Goal: Task Accomplishment & Management: Use online tool/utility

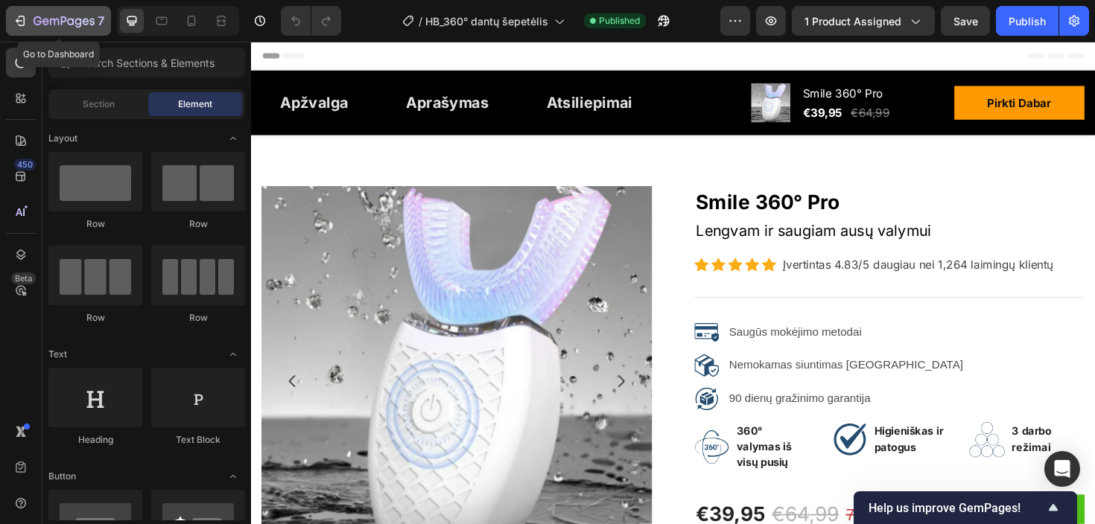
select select "White"
click at [26, 10] on button "7" at bounding box center [58, 21] width 105 height 30
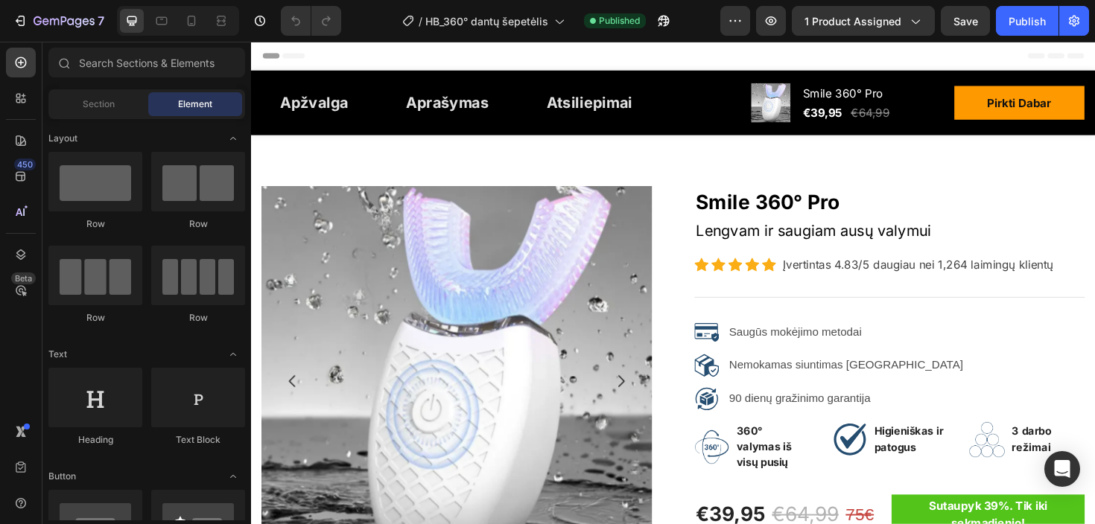
select select "White"
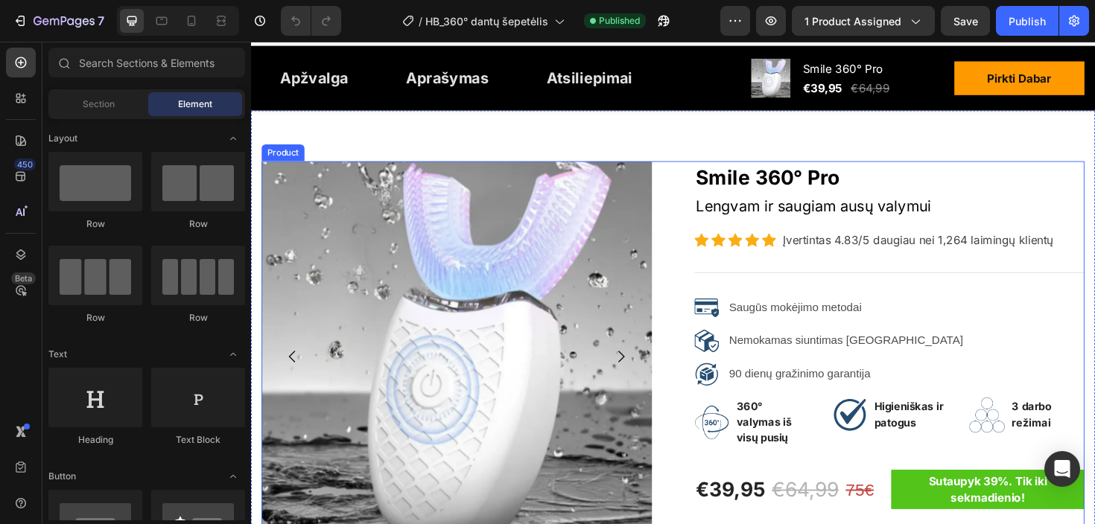
scroll to position [27, 0]
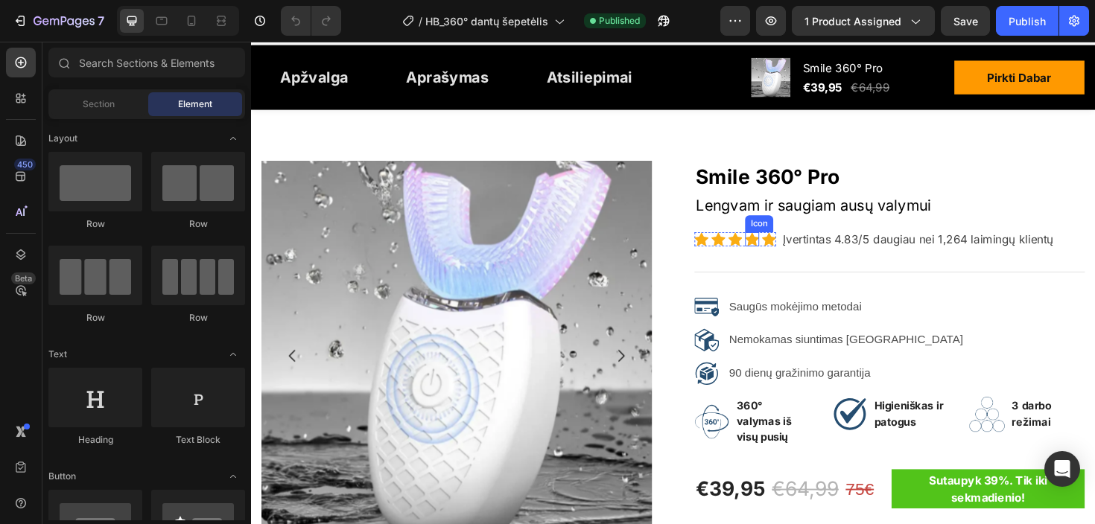
click at [786, 244] on icon at bounding box center [781, 251] width 15 height 15
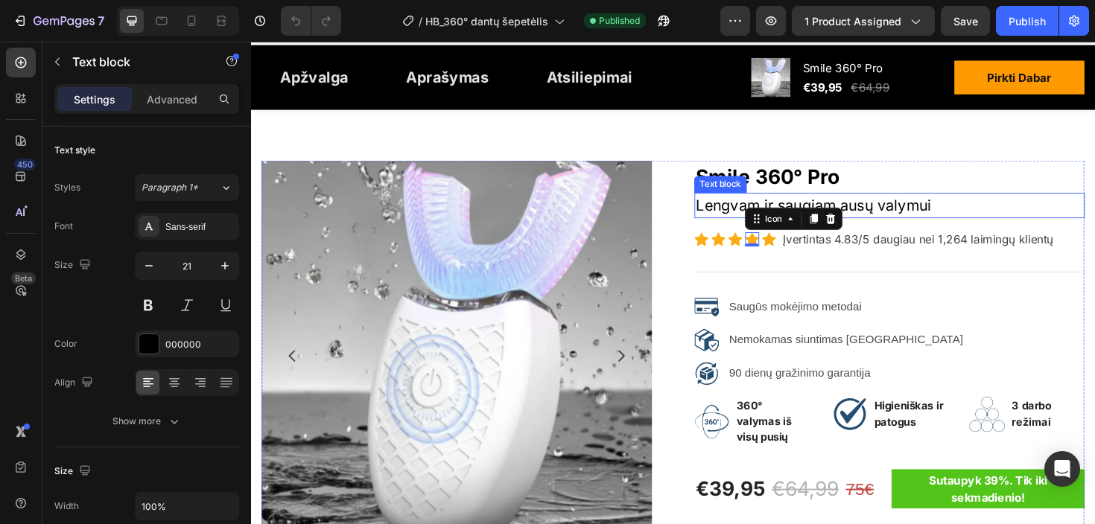
click at [764, 226] on div "Lengvam ir saugiam ausų valymui" at bounding box center [926, 215] width 413 height 27
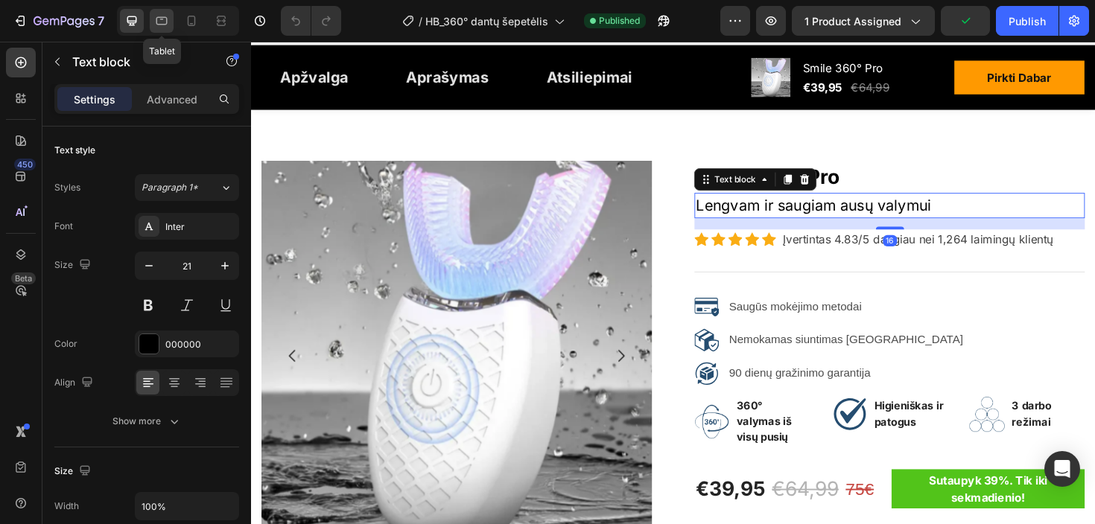
click at [162, 17] on icon at bounding box center [161, 21] width 11 height 8
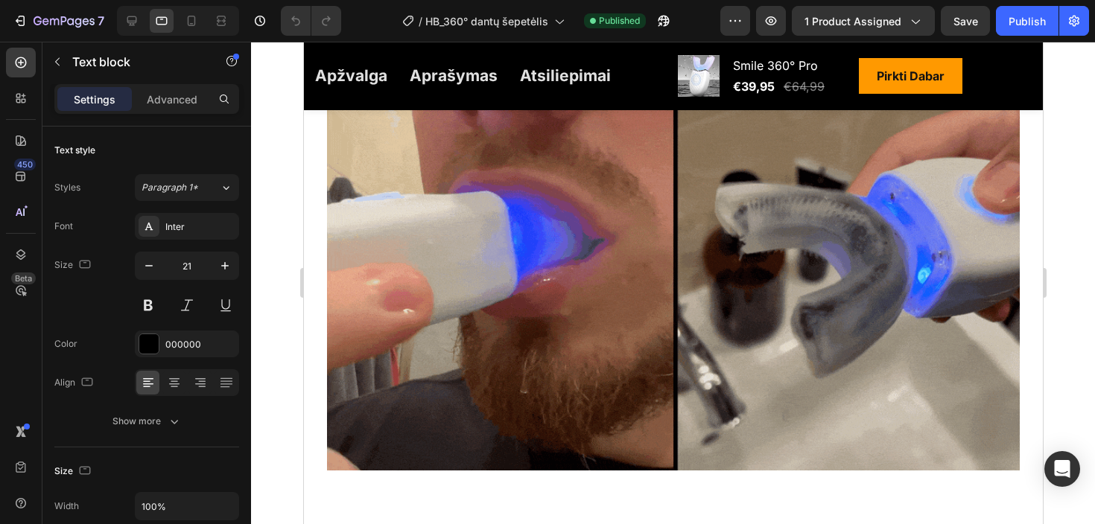
scroll to position [1123, 0]
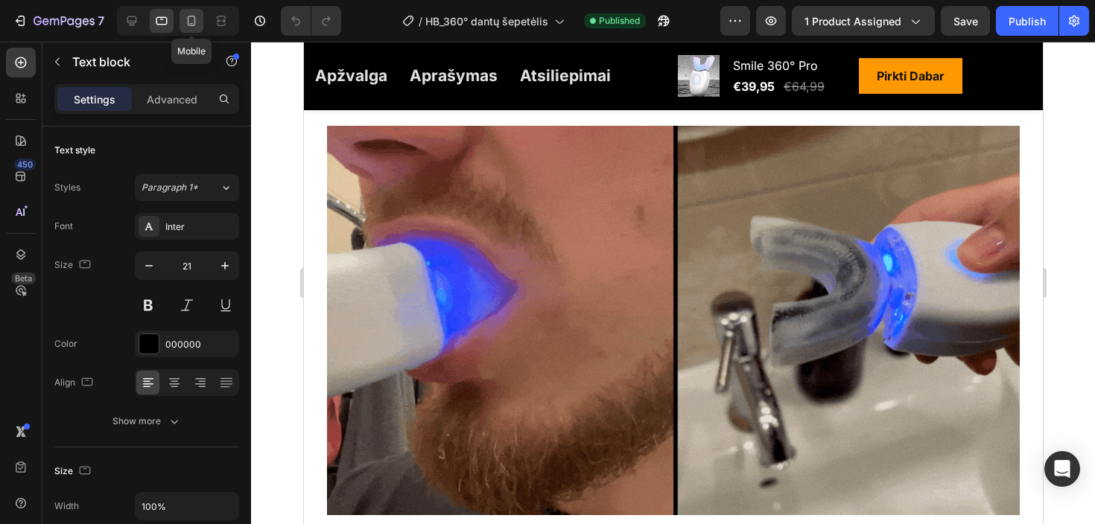
click at [195, 18] on icon at bounding box center [191, 20] width 15 height 15
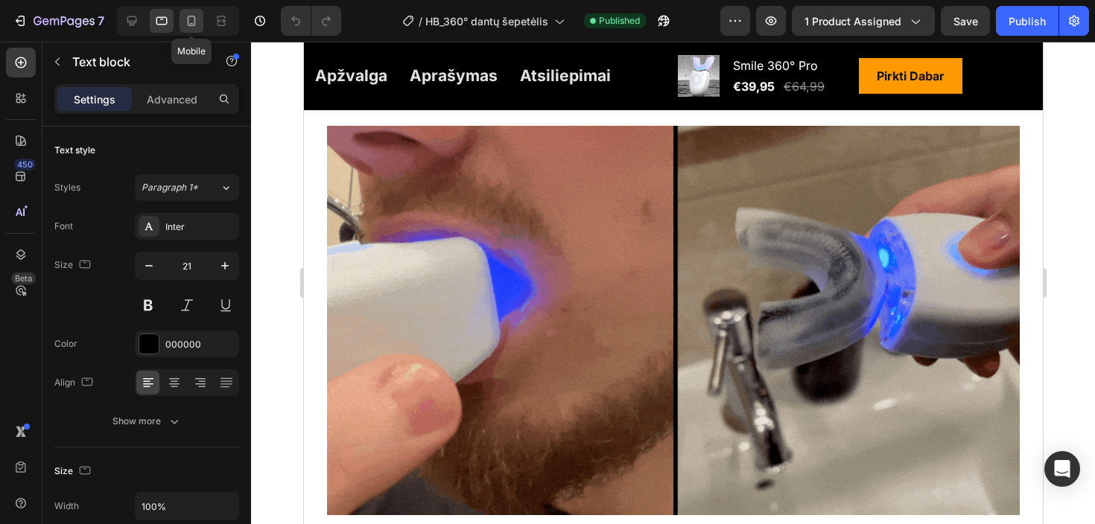
type input "19"
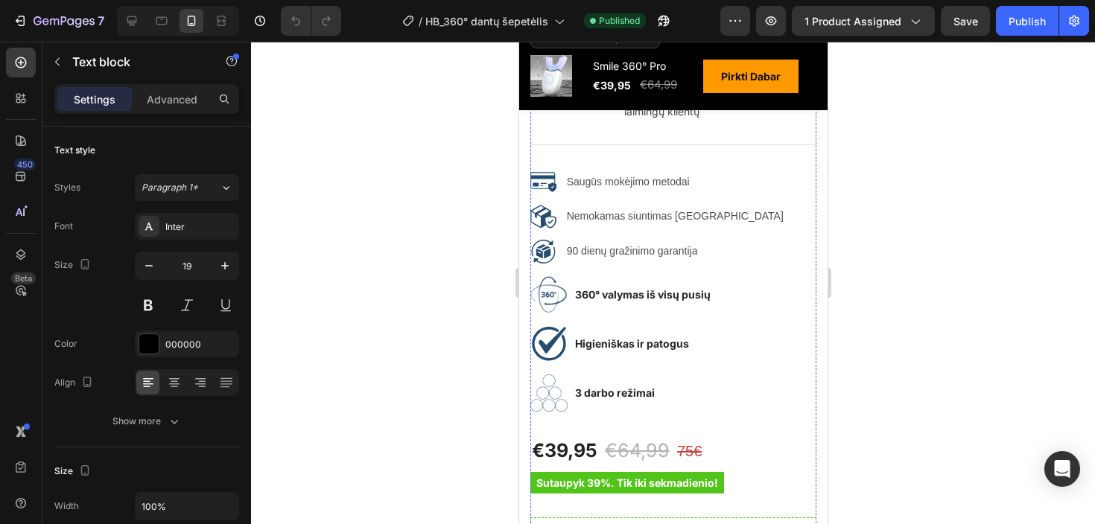
scroll to position [461, 0]
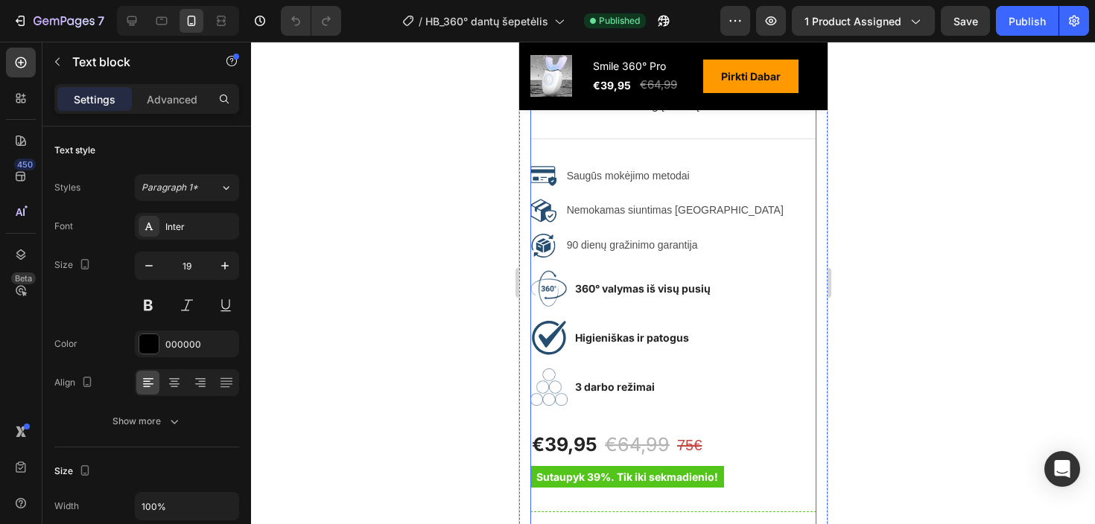
click at [623, 250] on p "90 dienų gražinimo garantija" at bounding box center [676, 245] width 221 height 19
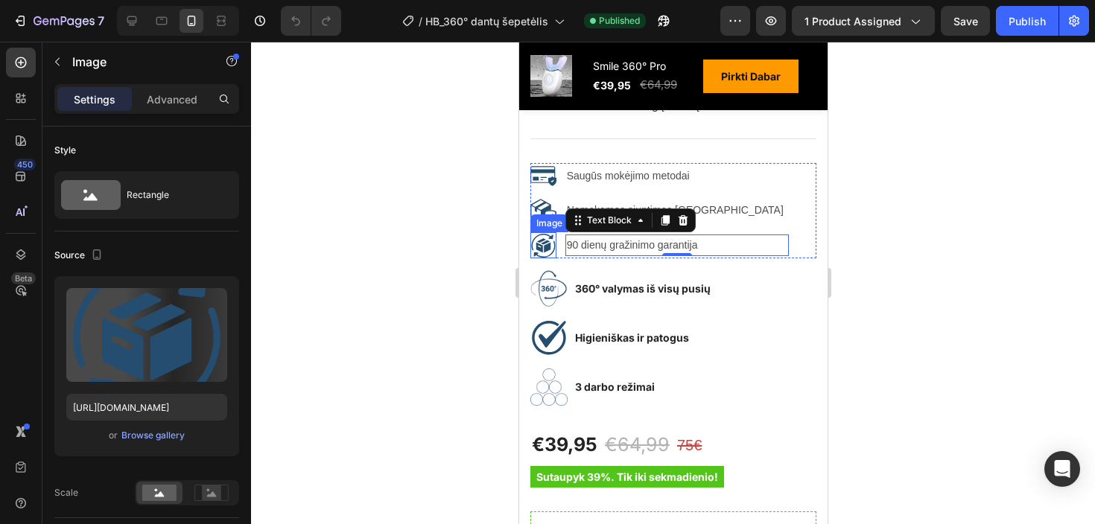
click at [548, 251] on div "Image" at bounding box center [543, 245] width 26 height 26
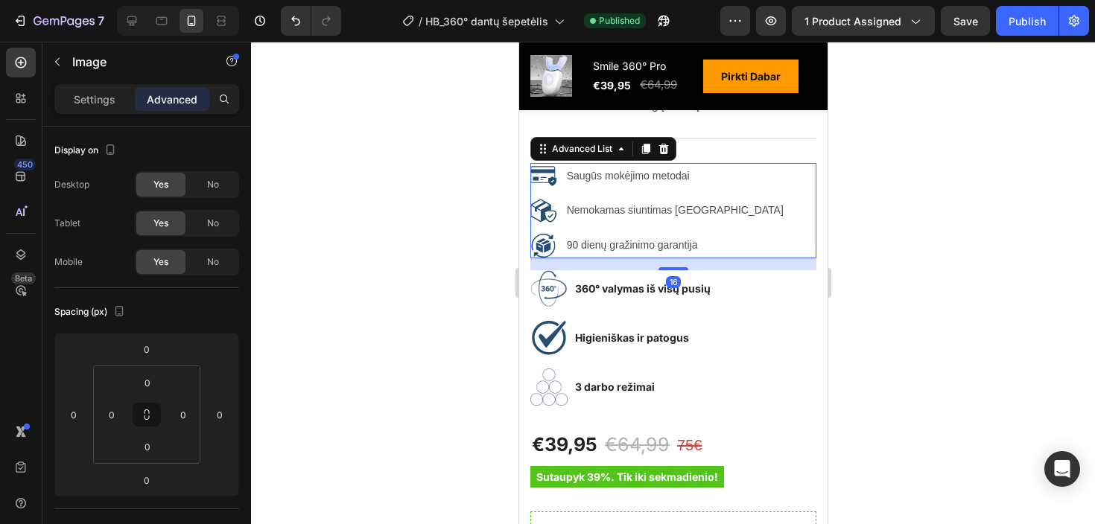
click at [776, 250] on div "Image Saugūs mokėjimo metodai Text Block Image Nemokamas siuntimas Lietuvoje Te…" at bounding box center [673, 210] width 286 height 95
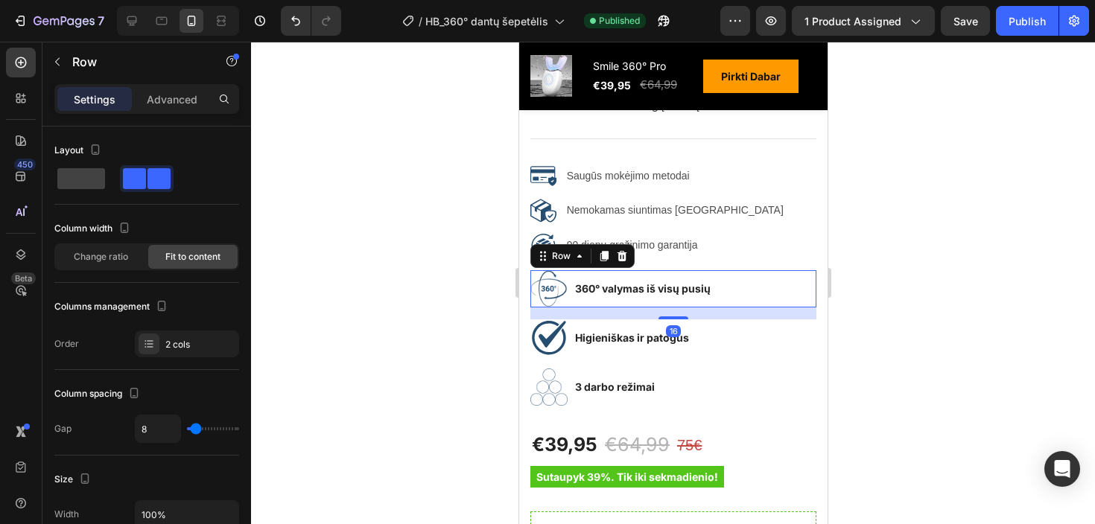
click at [676, 270] on div "360° valymas iš visų pusių Text block" at bounding box center [642, 288] width 139 height 37
click at [725, 259] on div "Smile 360° Pro Product Title Lengvam ir saugiam ausų valymui Text block Icon Ic…" at bounding box center [673, 507] width 286 height 988
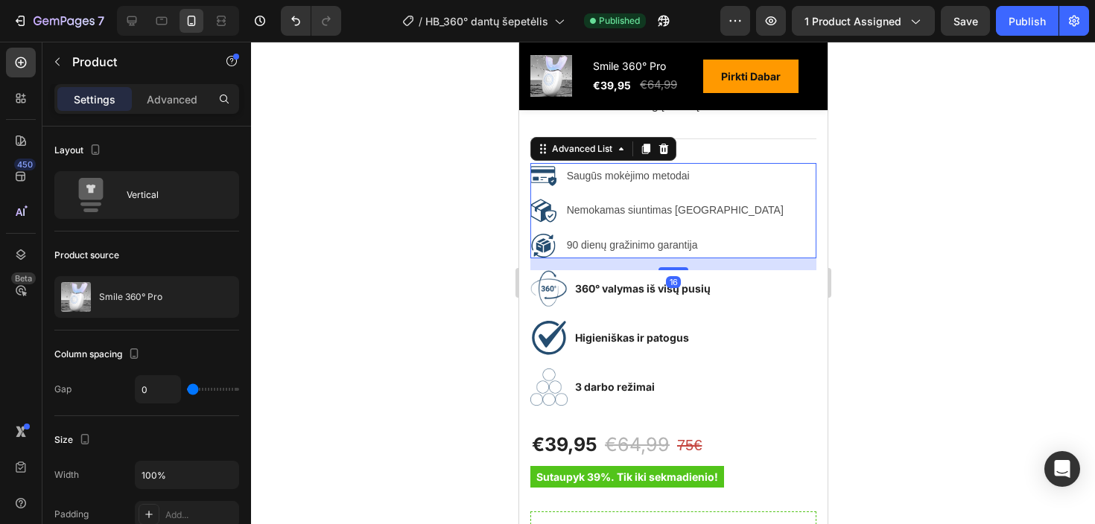
click at [736, 253] on div "Image Saugūs mokėjimo metodai Text Block Image Nemokamas siuntimas Lietuvoje Te…" at bounding box center [673, 210] width 286 height 95
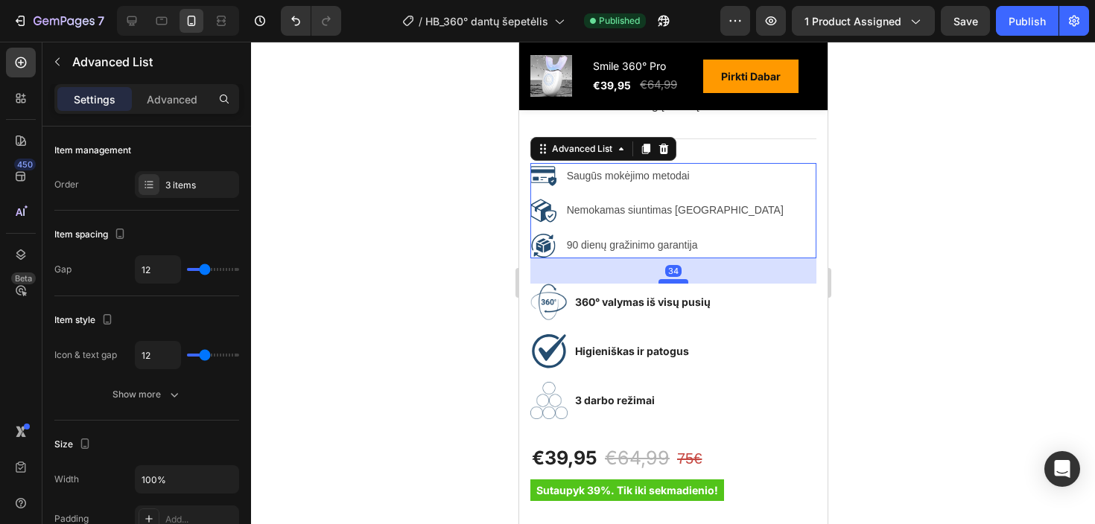
drag, startPoint x: 671, startPoint y: 265, endPoint x: 668, endPoint y: 279, distance: 13.7
click at [668, 279] on div at bounding box center [673, 281] width 30 height 4
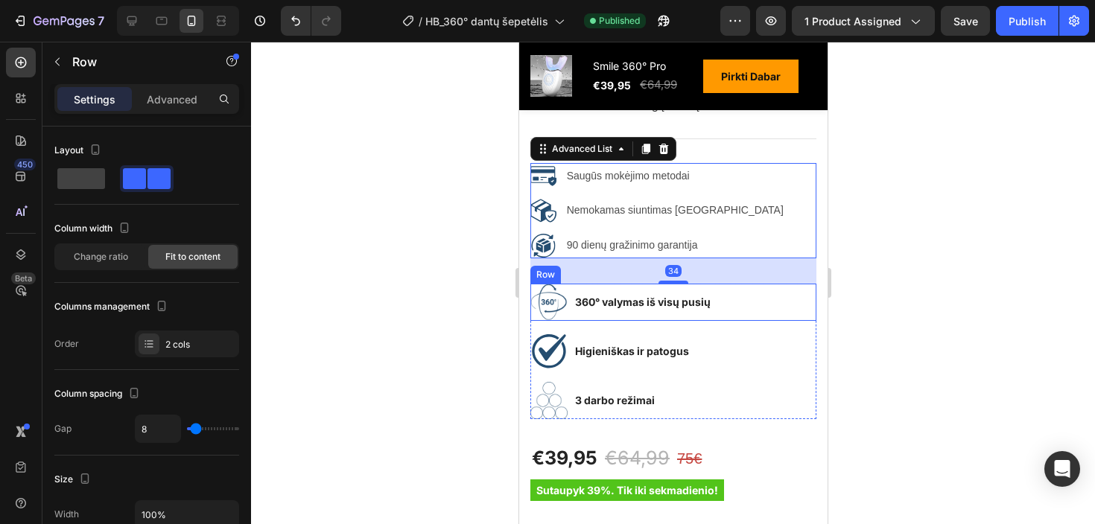
click at [802, 296] on div "Image 360° valymas iš visų pusių Text block Row" at bounding box center [673, 302] width 286 height 37
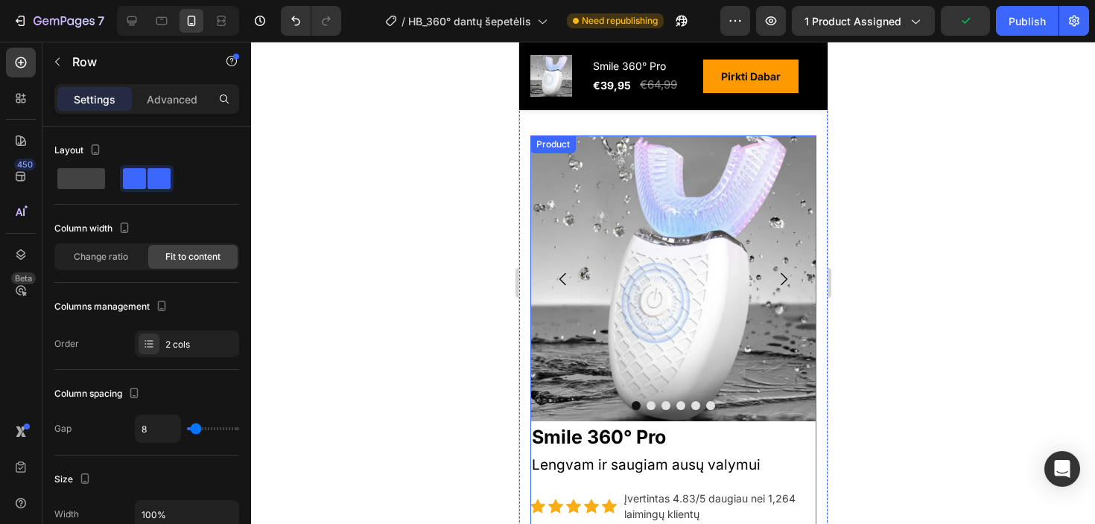
scroll to position [0, 0]
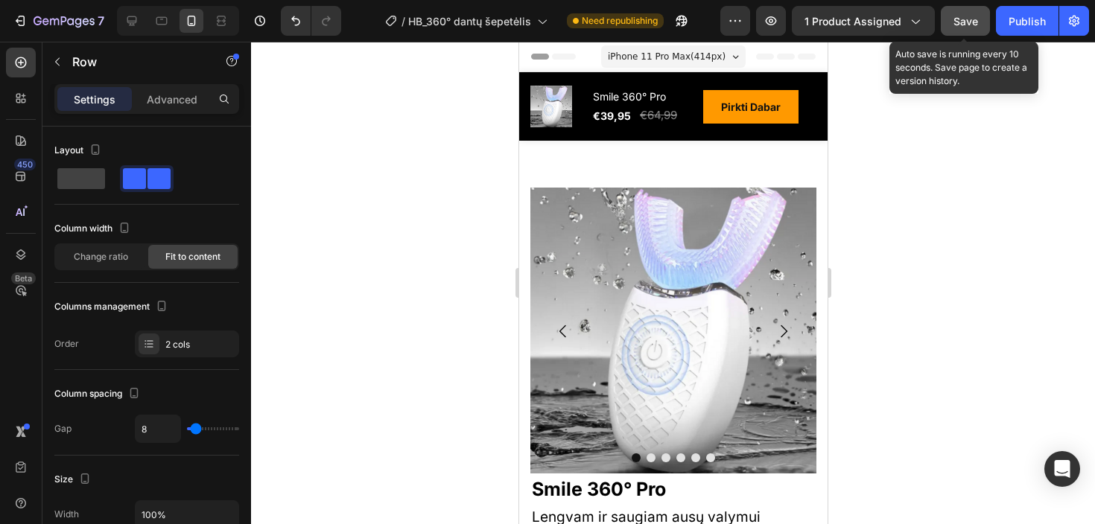
click at [957, 20] on span "Save" at bounding box center [966, 21] width 25 height 13
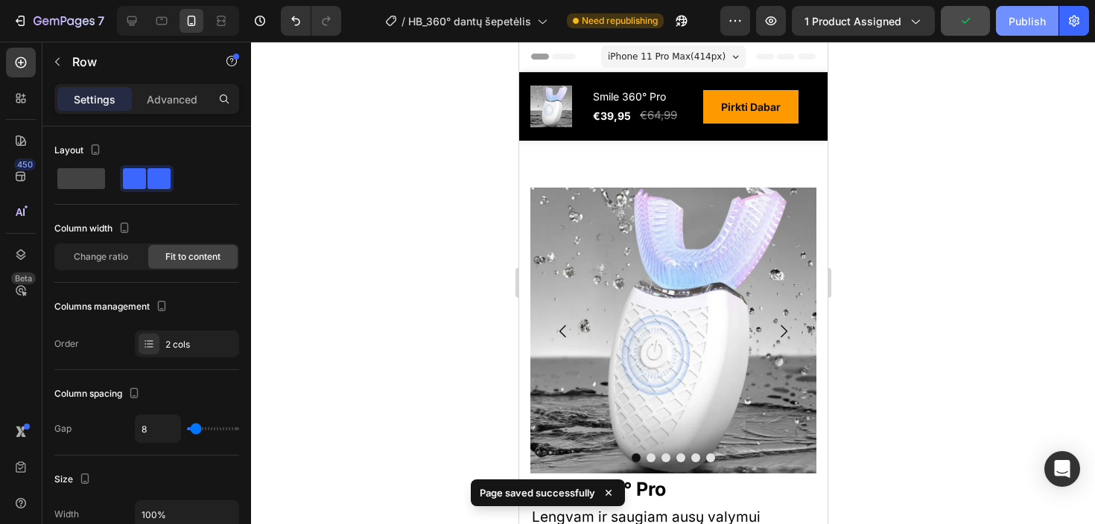
click at [1025, 22] on div "Publish" at bounding box center [1027, 21] width 37 height 16
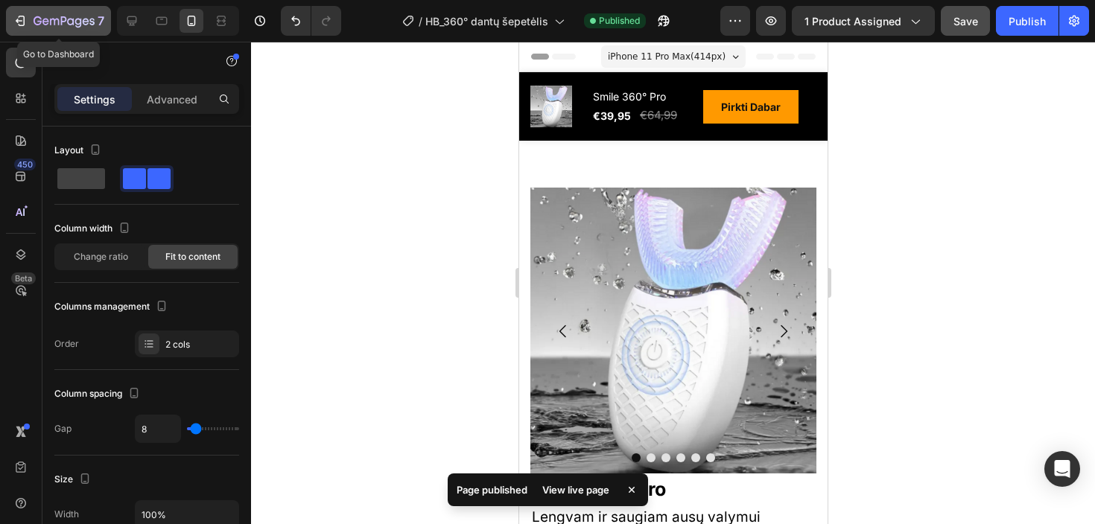
click at [73, 12] on div "7" at bounding box center [69, 21] width 71 height 18
